Goal: Task Accomplishment & Management: Manage account settings

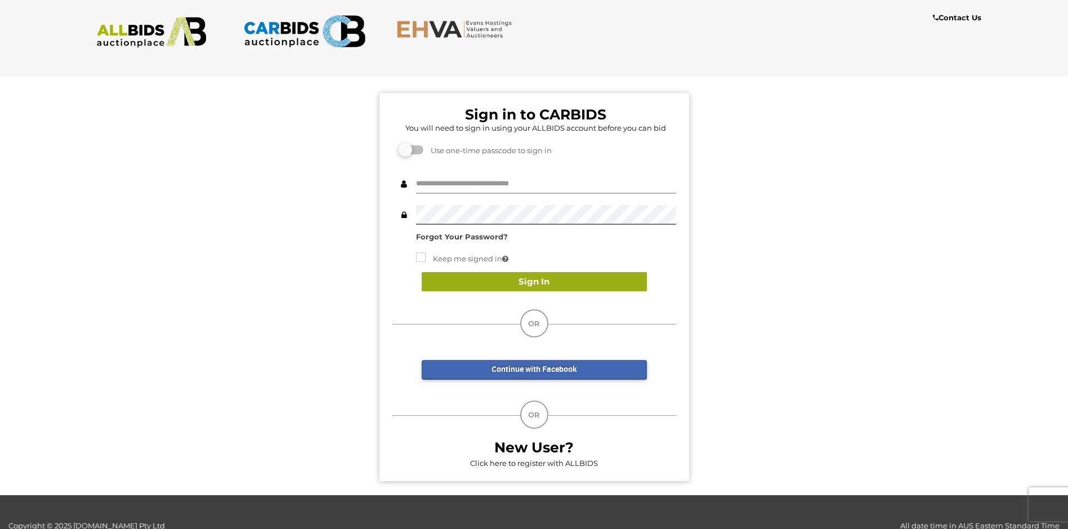
type input "**********"
click at [529, 277] on button "Sign In" at bounding box center [534, 282] width 225 height 20
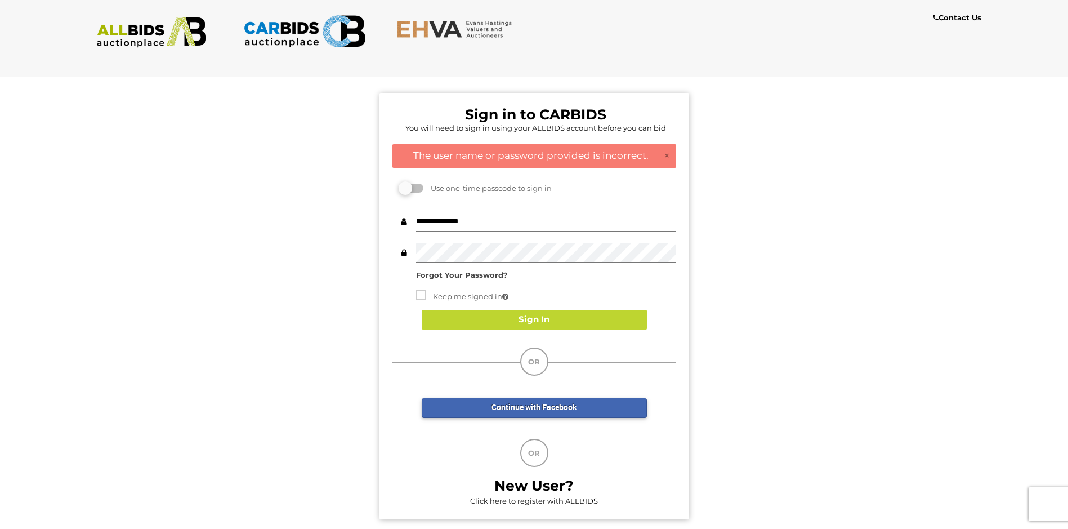
click at [663, 293] on div "Keep me signed in Sign In" at bounding box center [534, 313] width 284 height 53
click at [489, 274] on strong "Forgot Your Password?" at bounding box center [462, 274] width 92 height 9
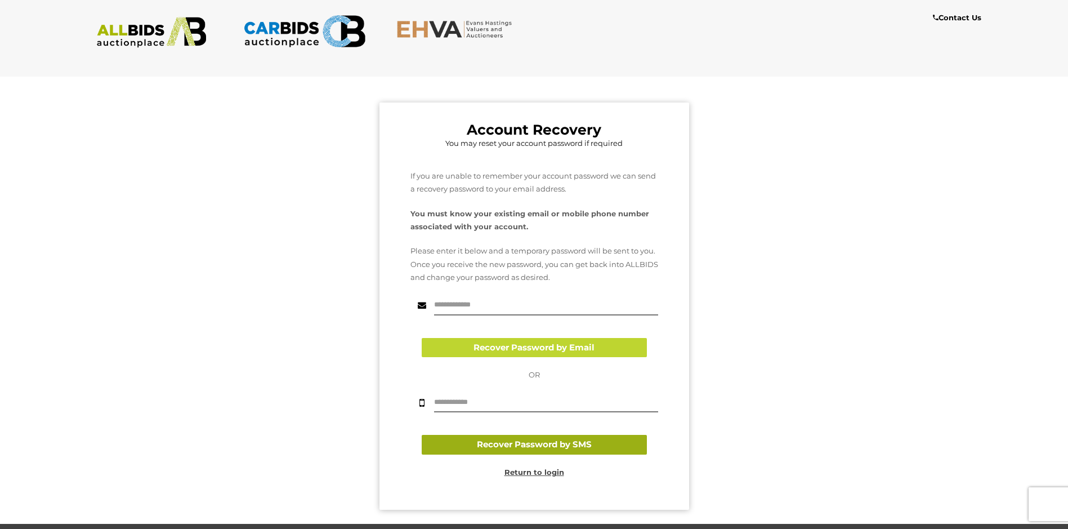
click at [545, 445] on button "Recover Password by SMS" at bounding box center [534, 445] width 225 height 20
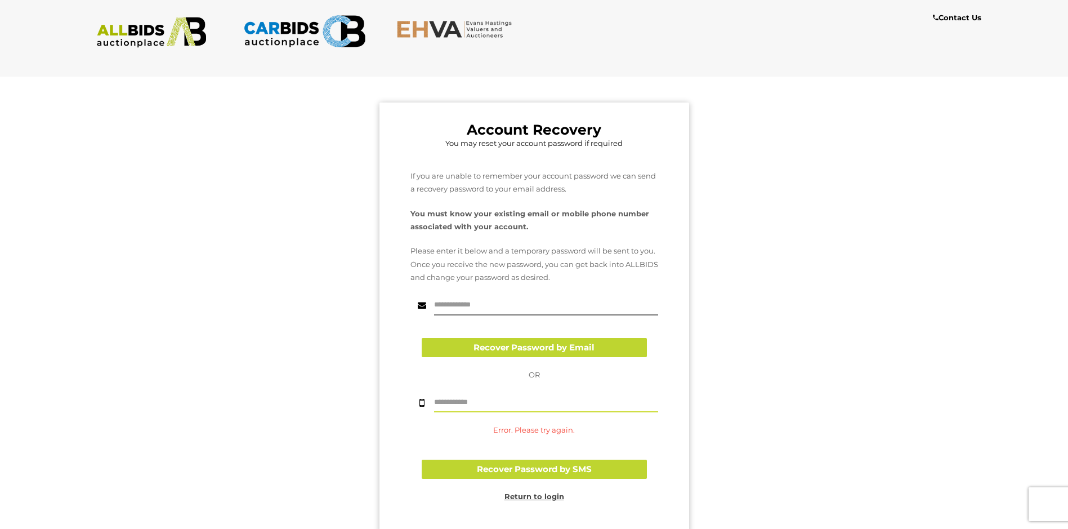
drag, startPoint x: 507, startPoint y: 396, endPoint x: 510, endPoint y: 388, distance: 7.8
click at [503, 393] on input "text" at bounding box center [546, 402] width 224 height 20
type input "**********"
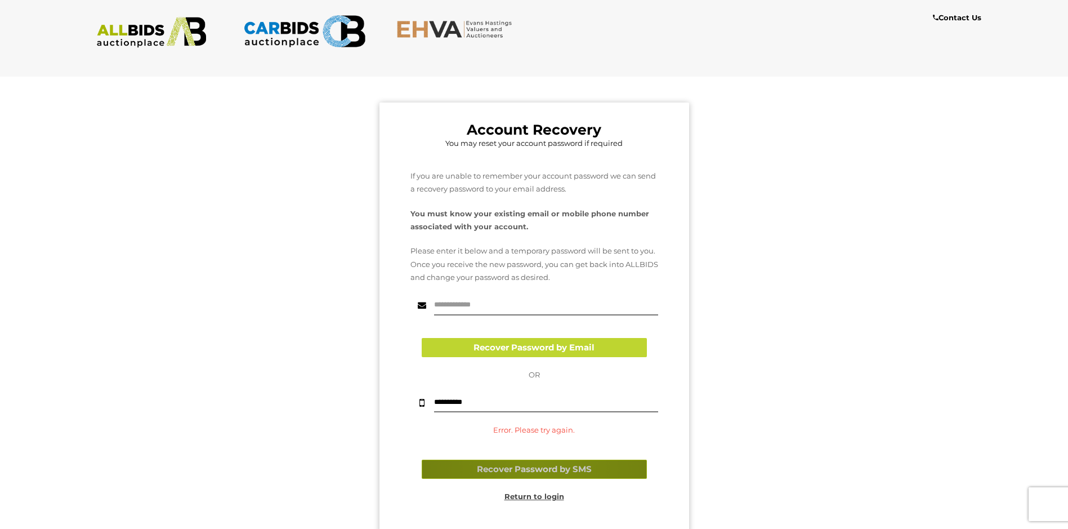
click at [539, 467] on button "Recover Password by SMS" at bounding box center [534, 469] width 225 height 20
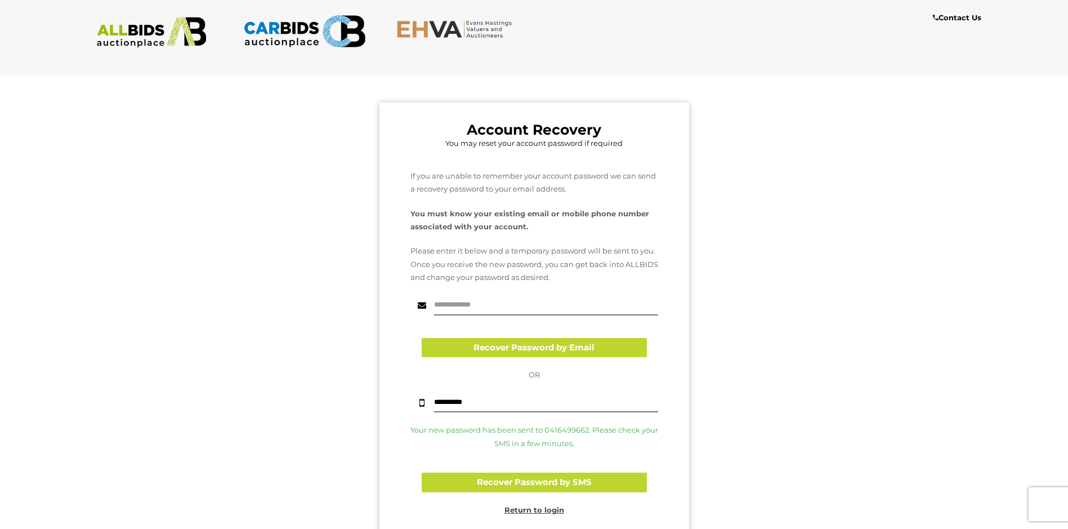
click at [554, 509] on u "Return to login" at bounding box center [534, 509] width 60 height 9
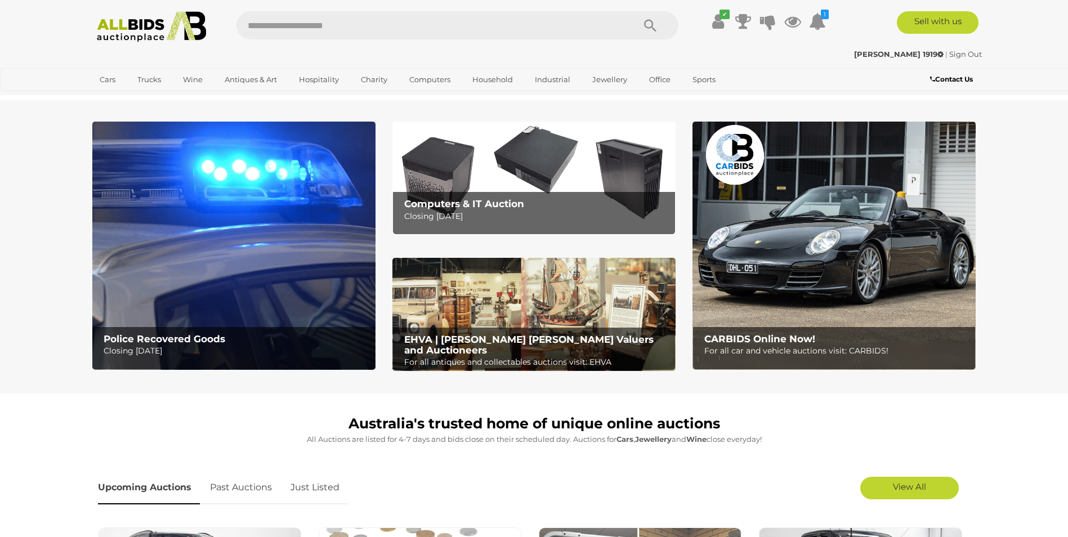
click at [842, 251] on img at bounding box center [833, 246] width 283 height 248
